Goal: Task Accomplishment & Management: Manage account settings

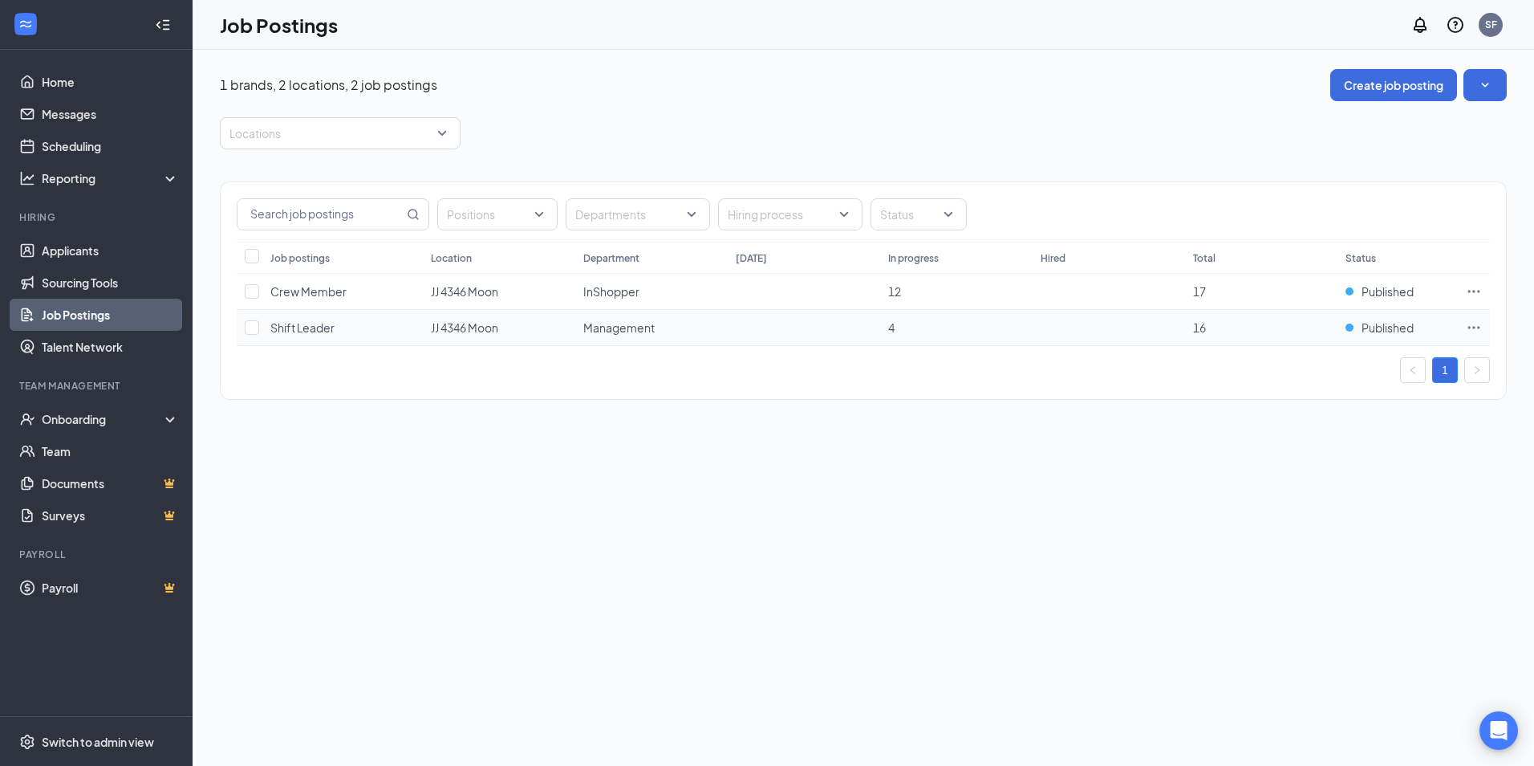
click at [1477, 328] on icon "Ellipses" at bounding box center [1474, 327] width 16 height 16
click at [1289, 508] on span "View applicants" at bounding box center [1295, 501] width 82 height 14
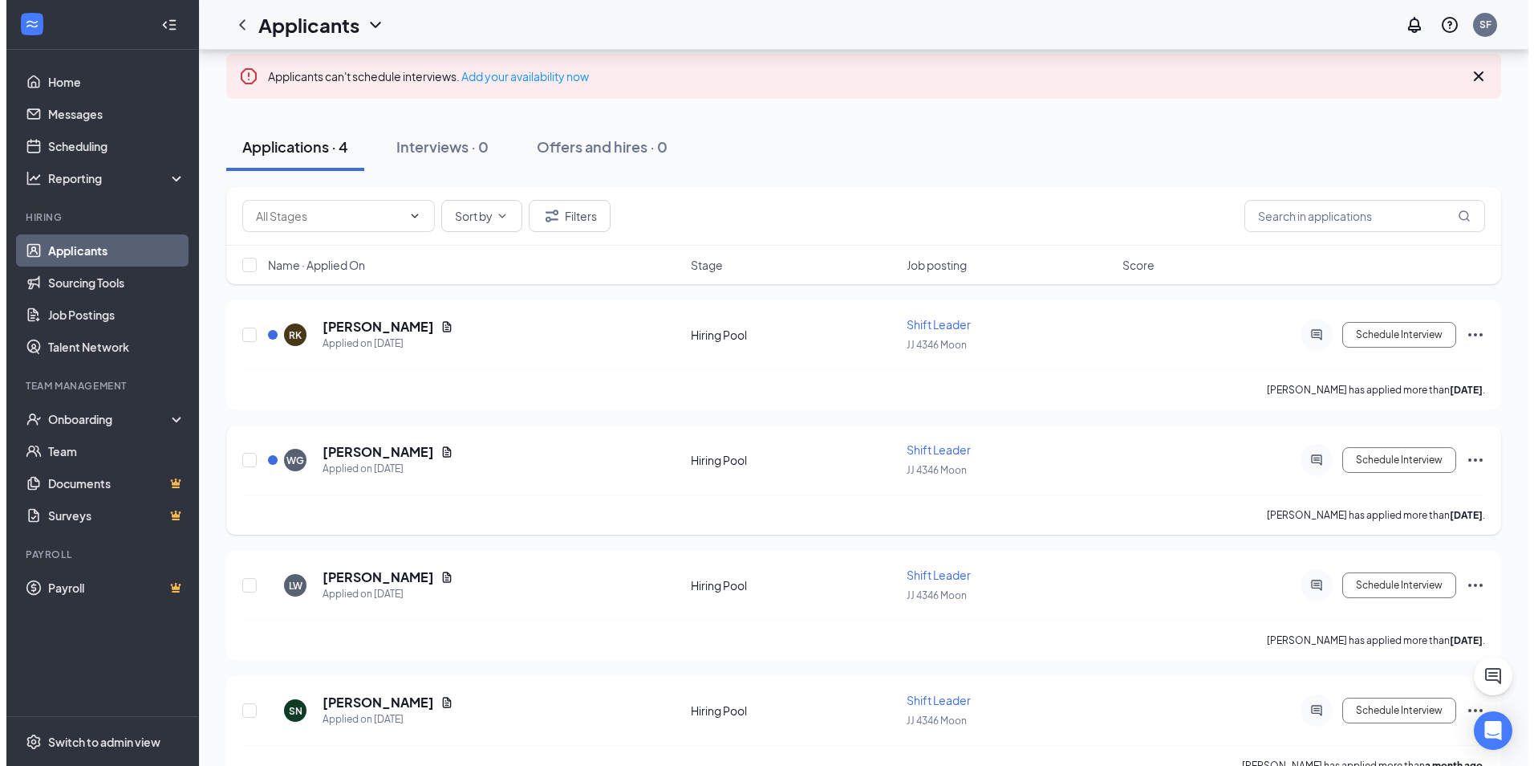
scroll to position [158, 0]
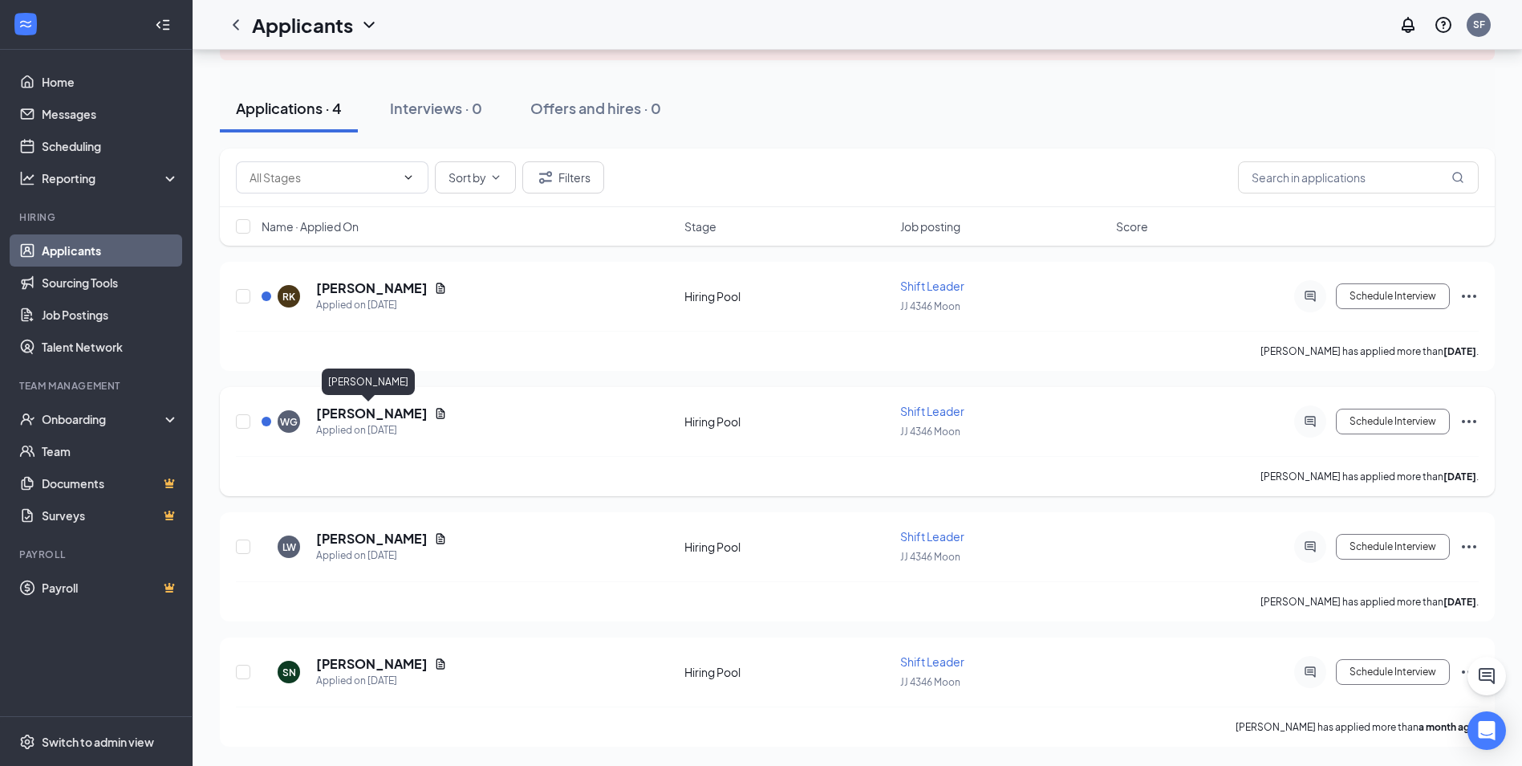
click at [367, 412] on h5 "[PERSON_NAME]" at bounding box center [372, 413] width 112 height 18
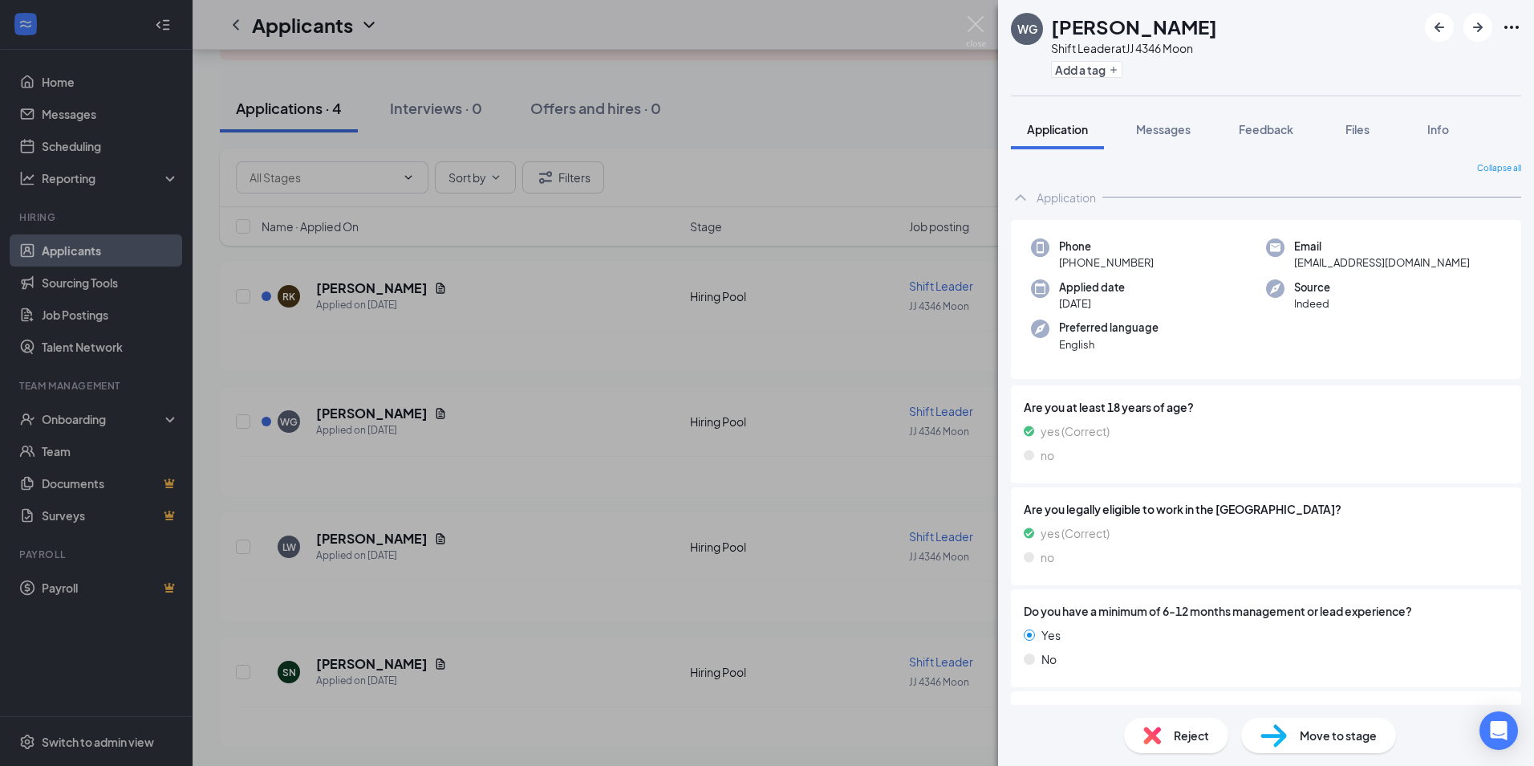
click at [666, 429] on div "WG Wayne Griffin Shift Leader at JJ 4346 Moon Add a tag Application Messages Fe…" at bounding box center [767, 383] width 1534 height 766
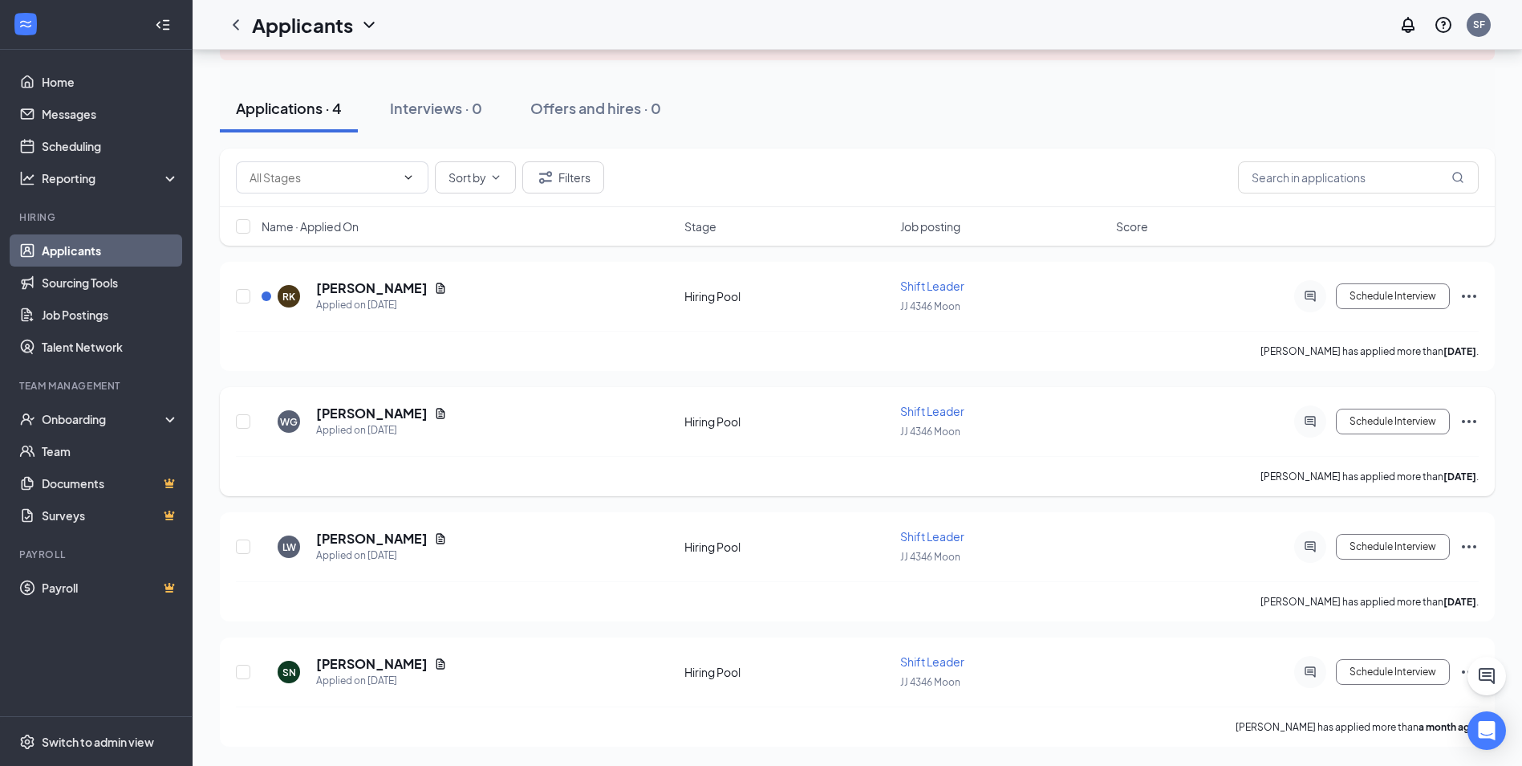
click at [437, 411] on icon "Document" at bounding box center [441, 413] width 9 height 10
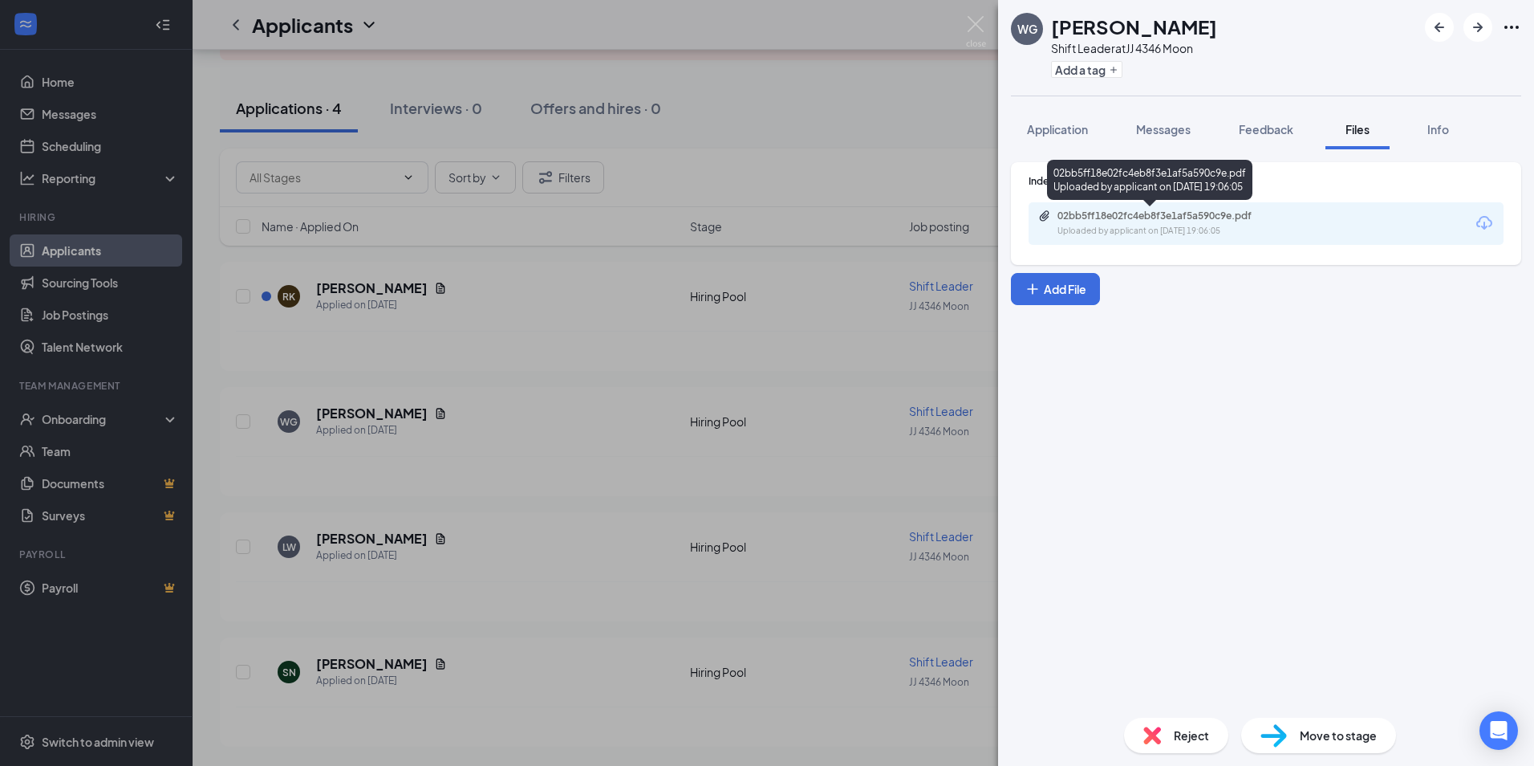
click at [1178, 218] on div "02bb5ff18e02fc4eb8f3e1af5a590c9e.pdf" at bounding box center [1170, 215] width 225 height 13
click at [680, 379] on div "WG Wayne Griffin Shift Leader at JJ 4346 Moon Add a tag Application Messages Fe…" at bounding box center [767, 383] width 1534 height 766
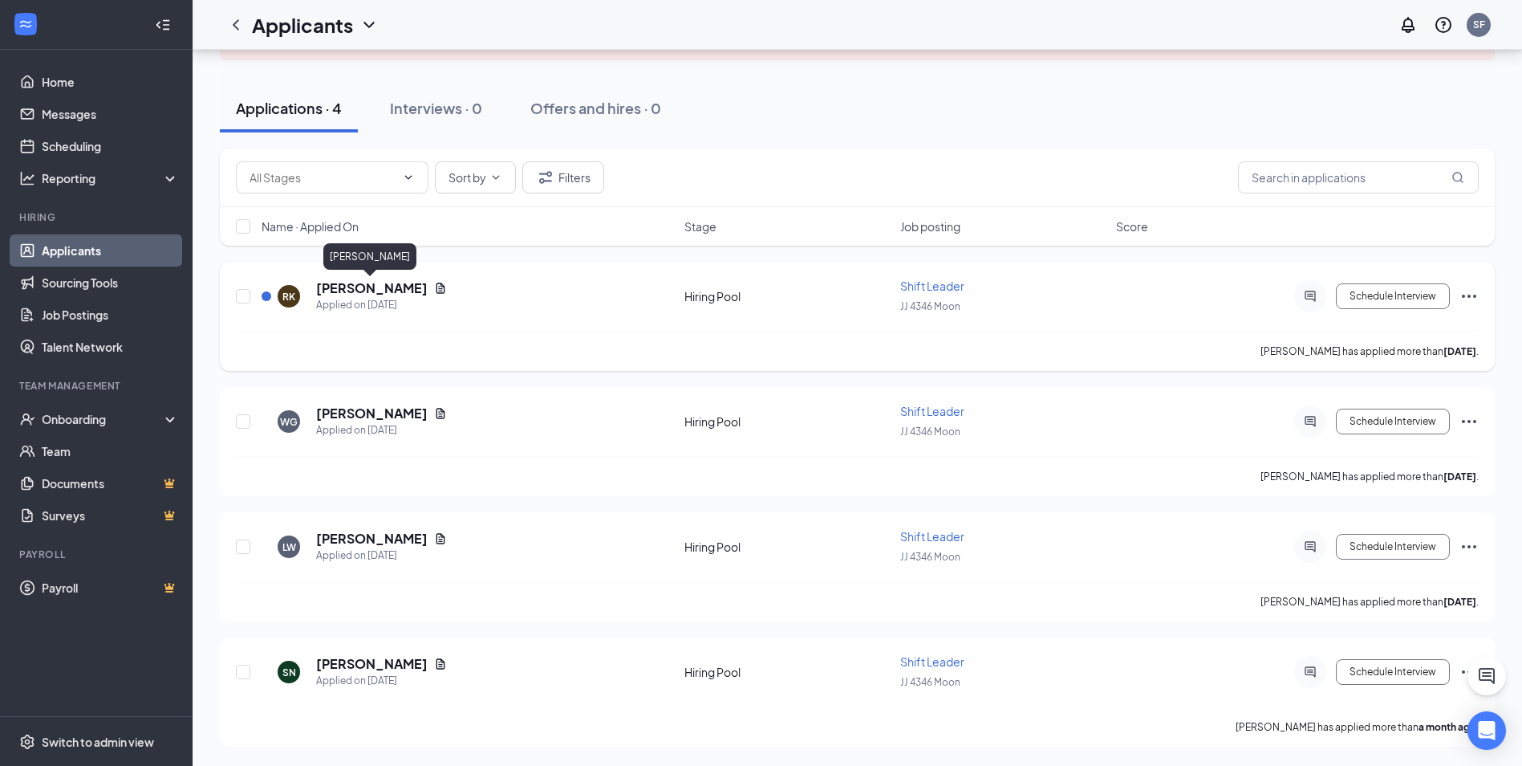
click at [370, 286] on h5 "Raymond Kurtik" at bounding box center [372, 288] width 112 height 18
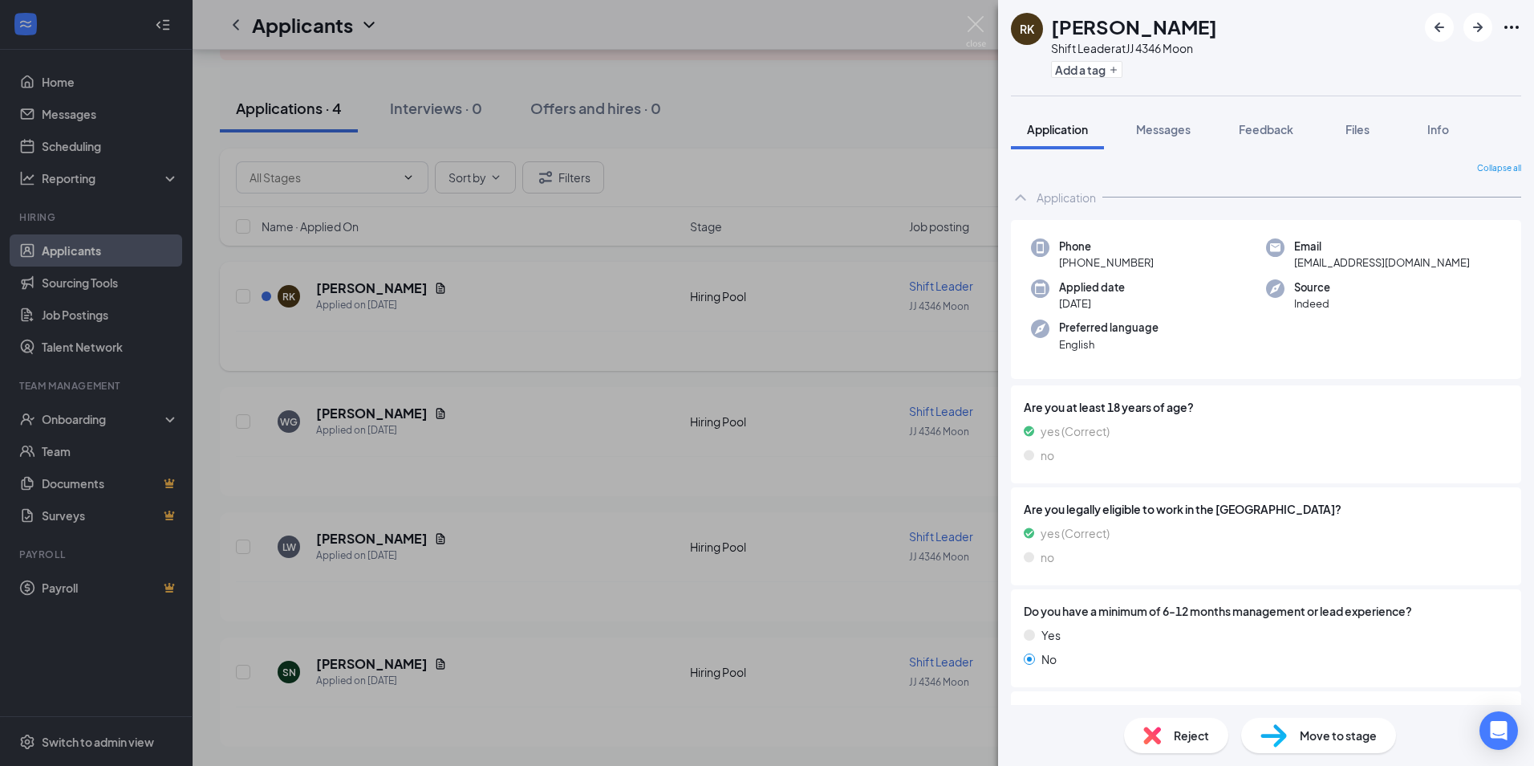
click at [422, 339] on div "RK Raymond Kurtik Shift Leader at JJ 4346 Moon Add a tag Application Messages F…" at bounding box center [767, 383] width 1534 height 766
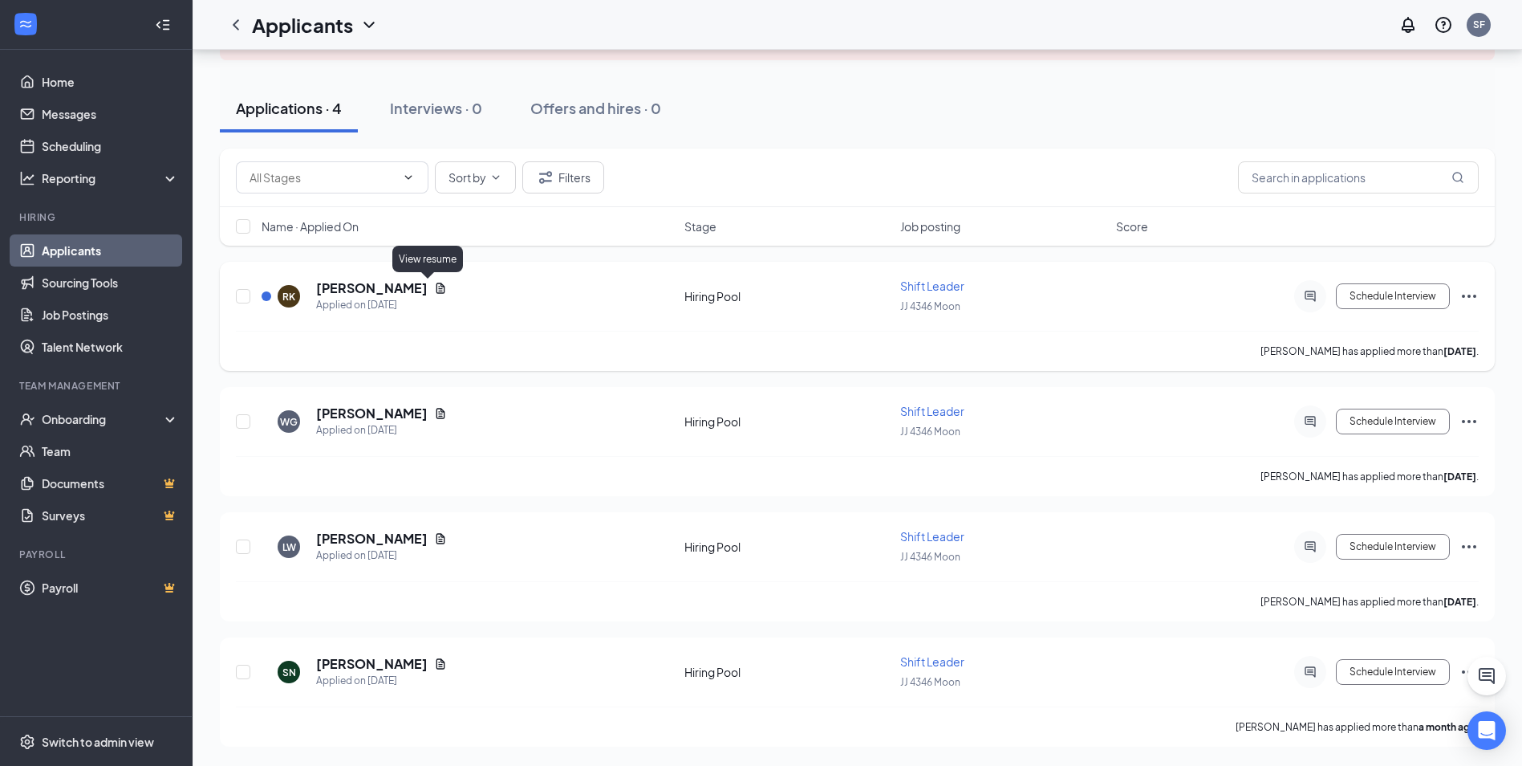
click at [437, 289] on icon "Document" at bounding box center [441, 287] width 9 height 10
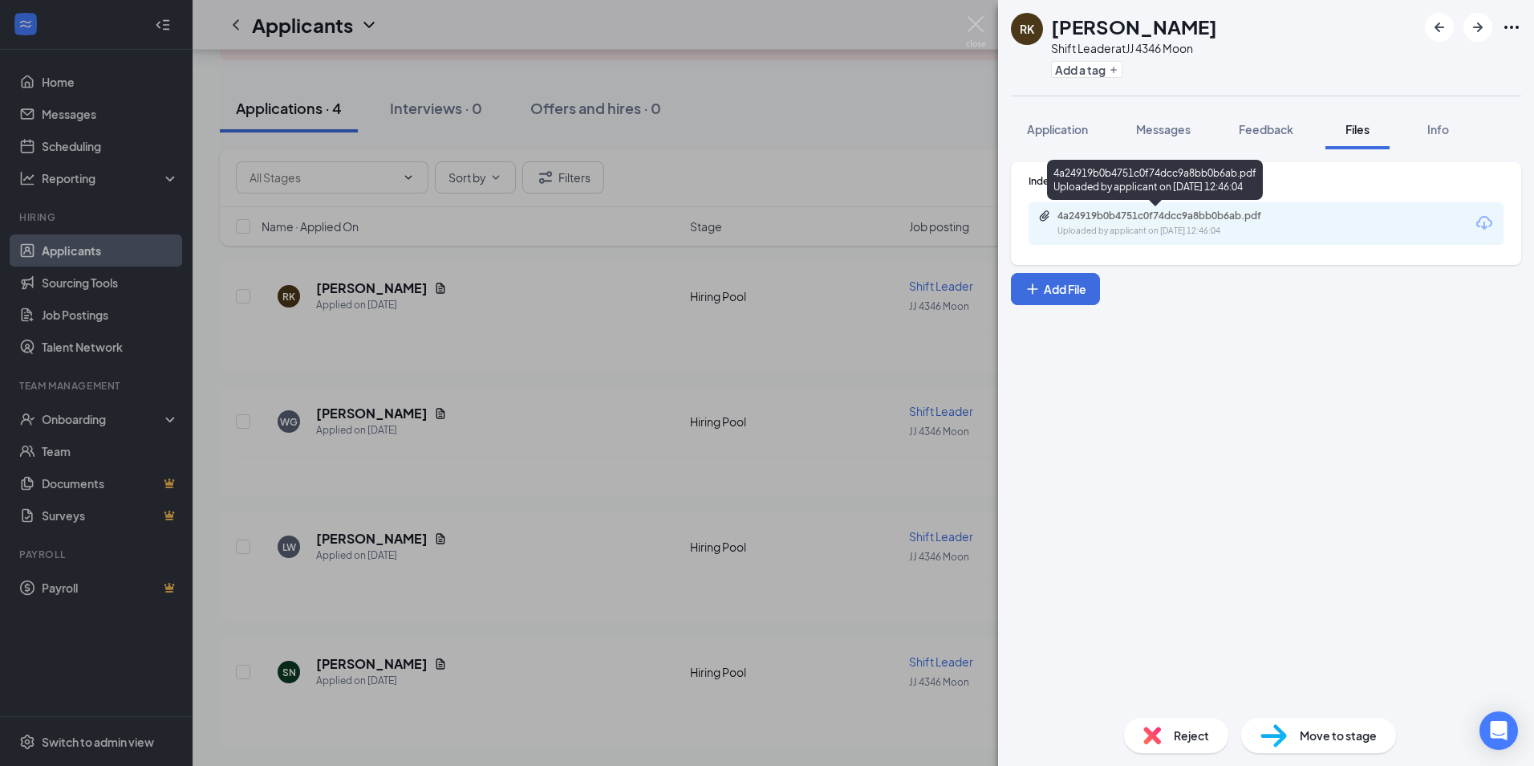
click at [1245, 209] on div "4a24919b0b4751c0f74dcc9a8bb0b6ab.pdf Uploaded by applicant on Oct 13, 2025 at 1…" at bounding box center [1266, 223] width 475 height 43
click at [1243, 220] on div "4a24919b0b4751c0f74dcc9a8bb0b6ab.pdf" at bounding box center [1170, 215] width 225 height 13
